Goal: Navigation & Orientation: Find specific page/section

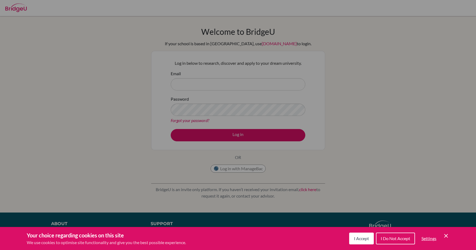
scroll to position [187, 0]
type input "[EMAIL_ADDRESS][DOMAIN_NAME]"
click at [361, 236] on span "I Accept" at bounding box center [361, 238] width 15 height 5
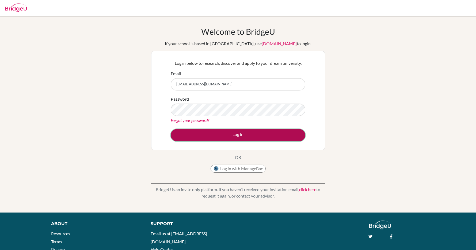
click at [246, 133] on button "Log in" at bounding box center [238, 135] width 135 height 12
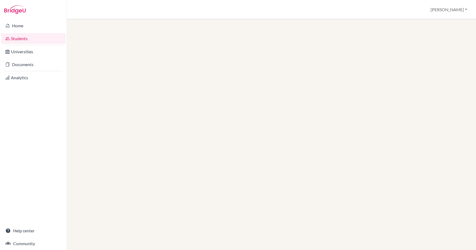
scroll to position [187, 0]
